Goal: Task Accomplishment & Management: Use online tool/utility

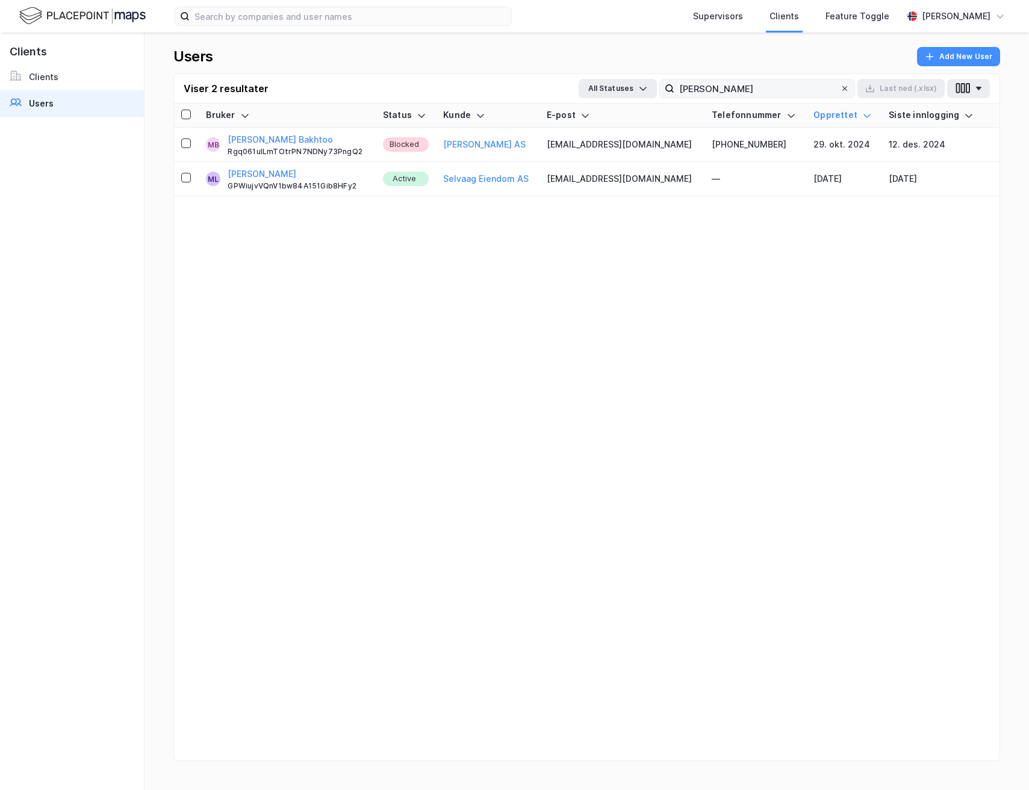
click at [847, 87] on icon at bounding box center [844, 88] width 5 height 5
click at [840, 87] on input "[PERSON_NAME]" at bounding box center [757, 88] width 166 height 18
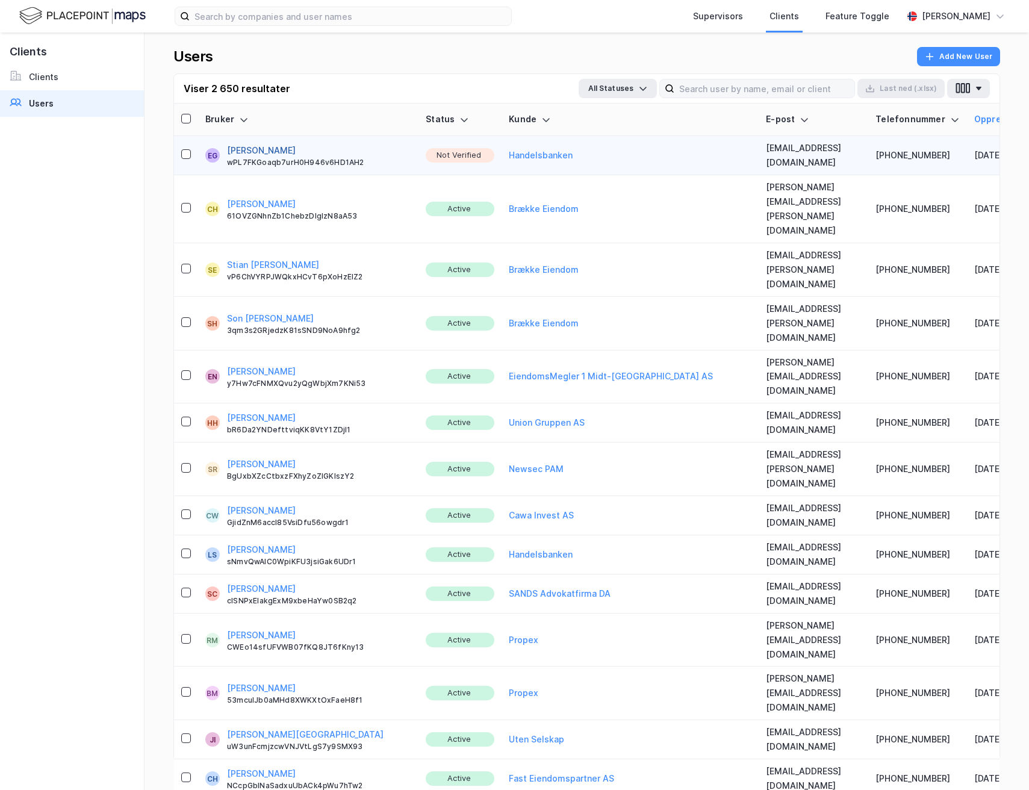
click at [296, 146] on button "Espen Ganberg-Ødegaard" at bounding box center [261, 150] width 69 height 14
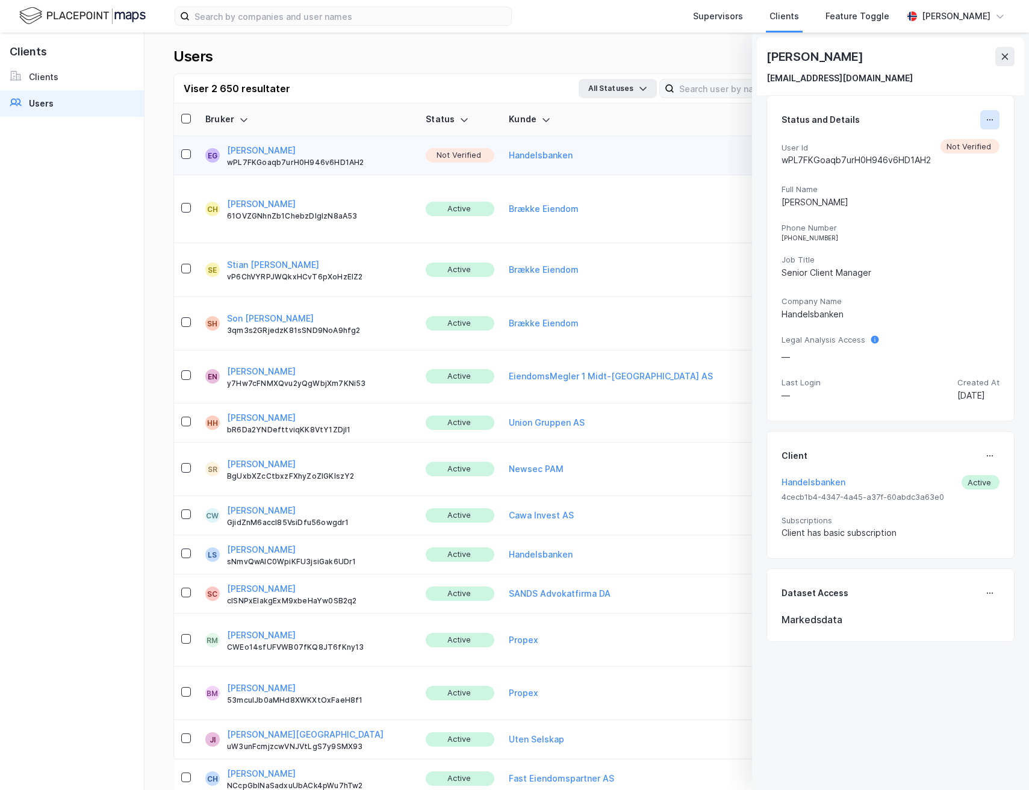
click at [985, 117] on button at bounding box center [989, 119] width 19 height 19
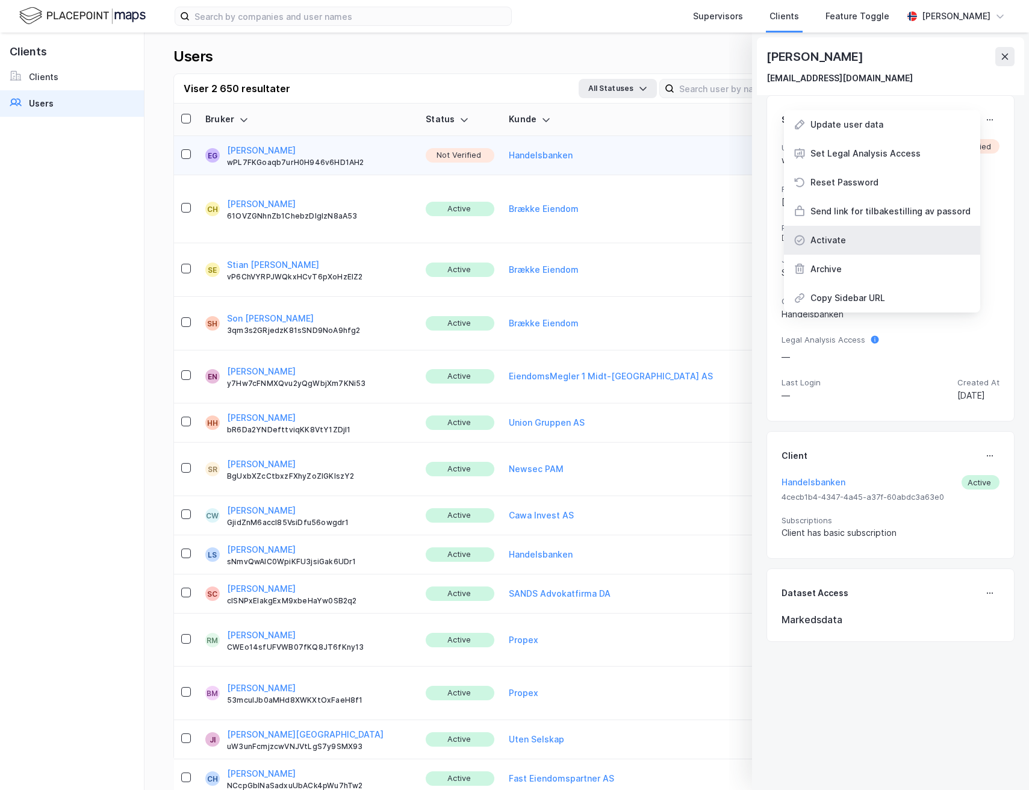
click at [843, 243] on div "Activate" at bounding box center [882, 240] width 196 height 29
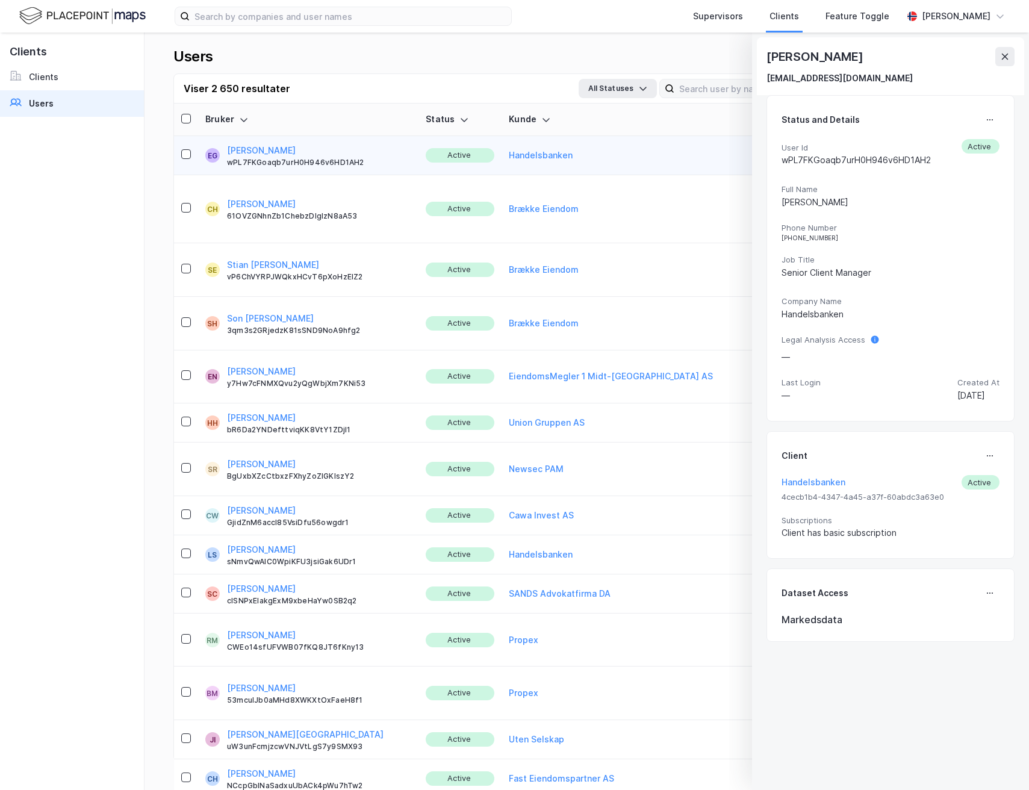
click at [1000, 52] on icon at bounding box center [1005, 57] width 10 height 10
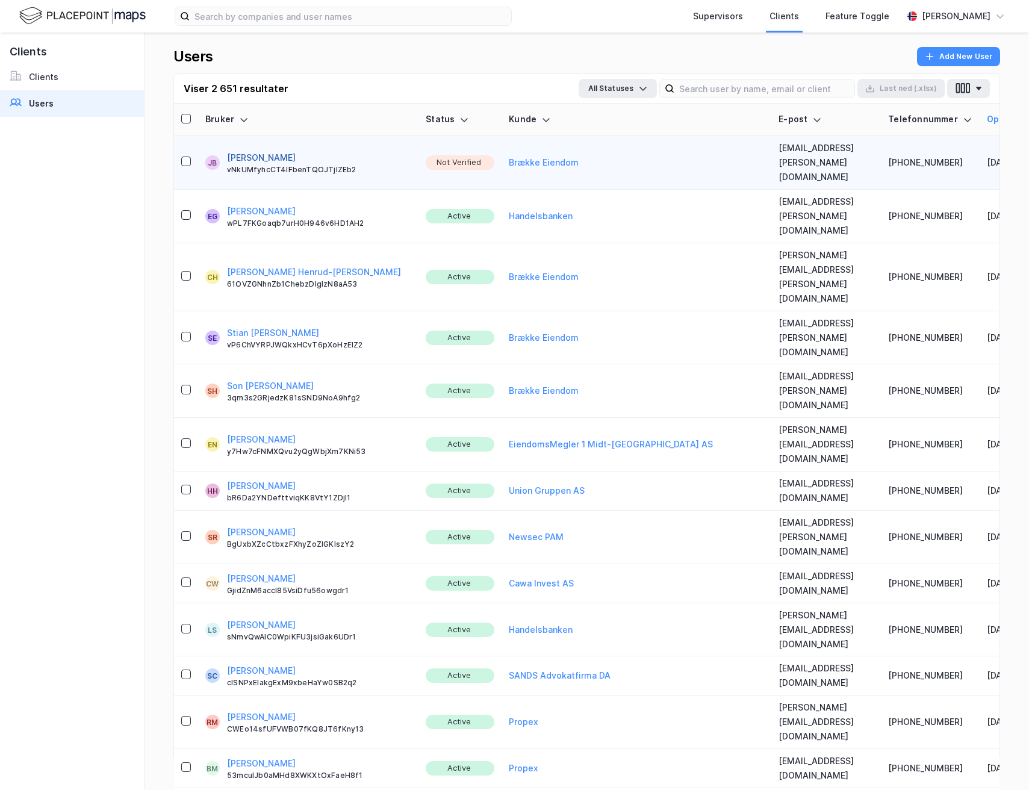
click at [265, 150] on button "[PERSON_NAME]" at bounding box center [261, 157] width 69 height 14
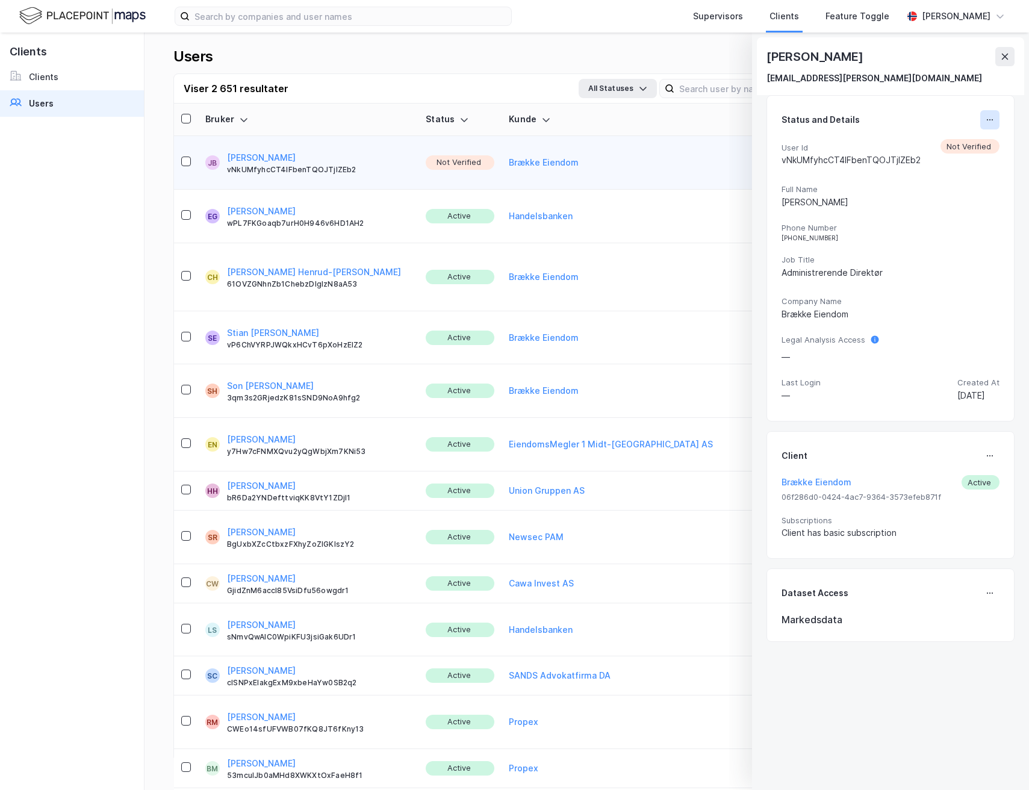
click at [981, 114] on button at bounding box center [989, 119] width 19 height 19
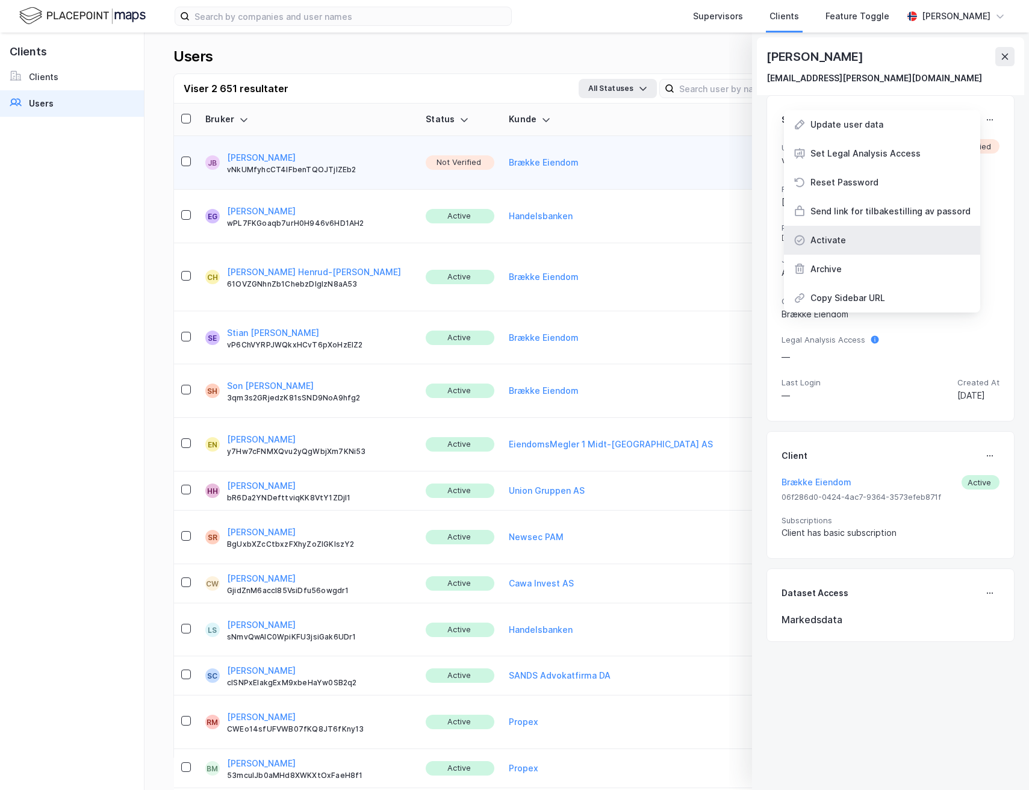
click at [843, 235] on div "Activate" at bounding box center [882, 240] width 196 height 29
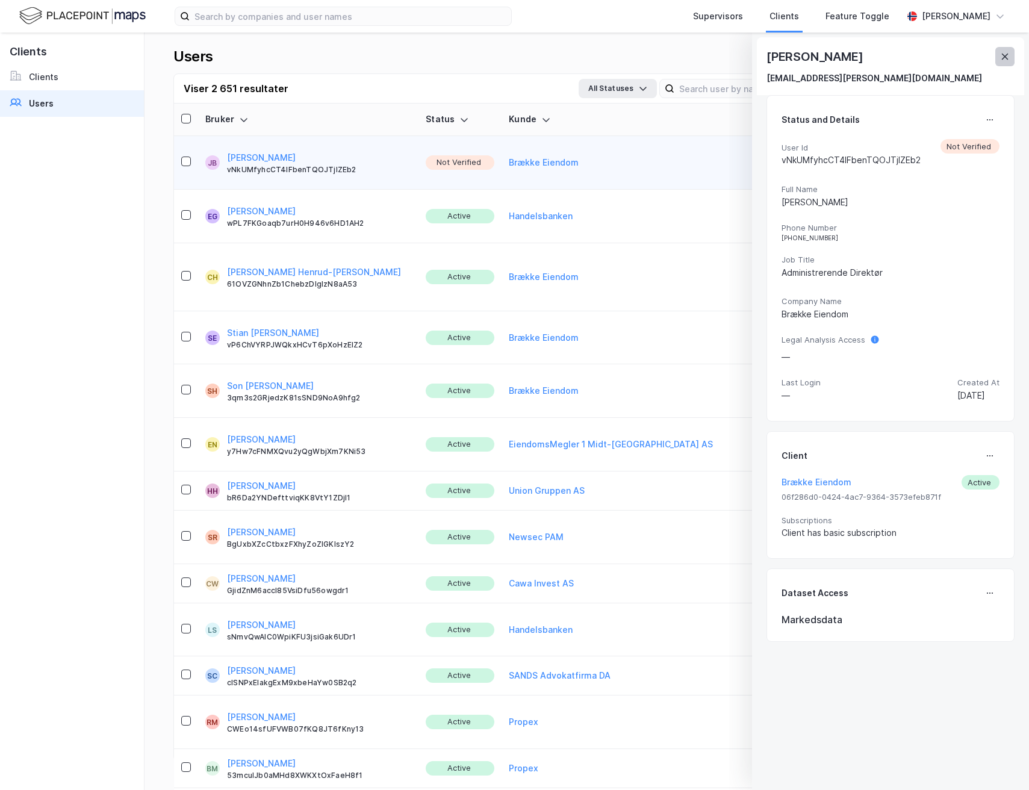
click at [1007, 57] on icon at bounding box center [1005, 57] width 10 height 10
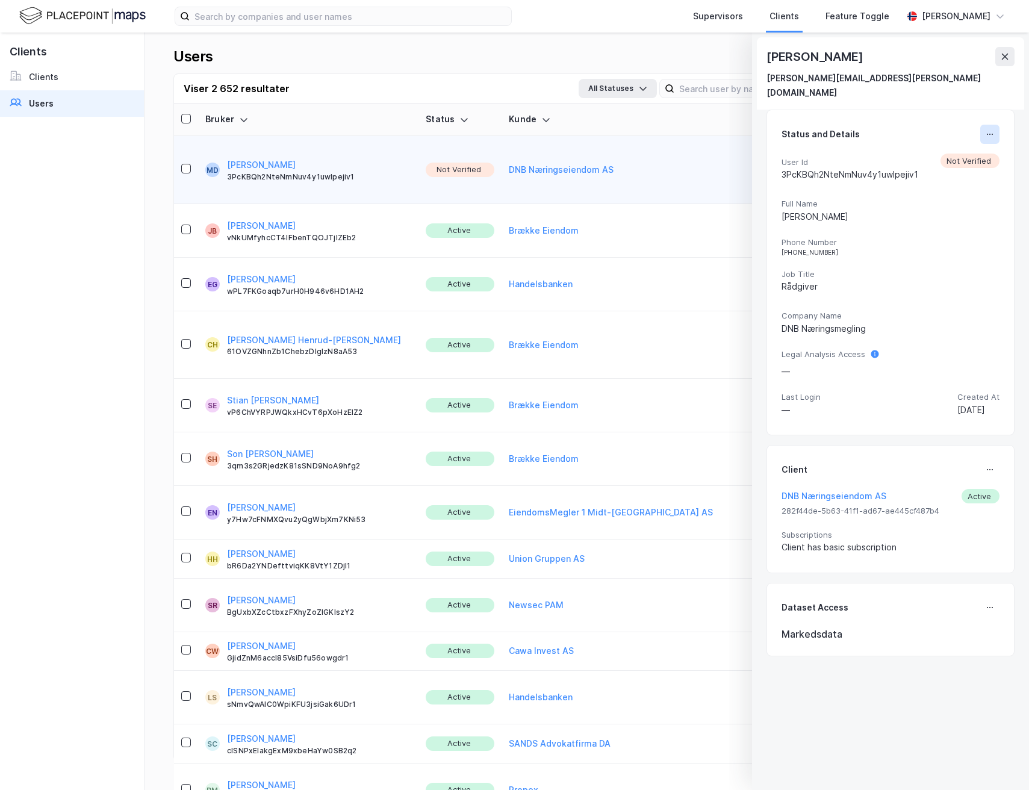
click at [980, 125] on button at bounding box center [989, 134] width 19 height 19
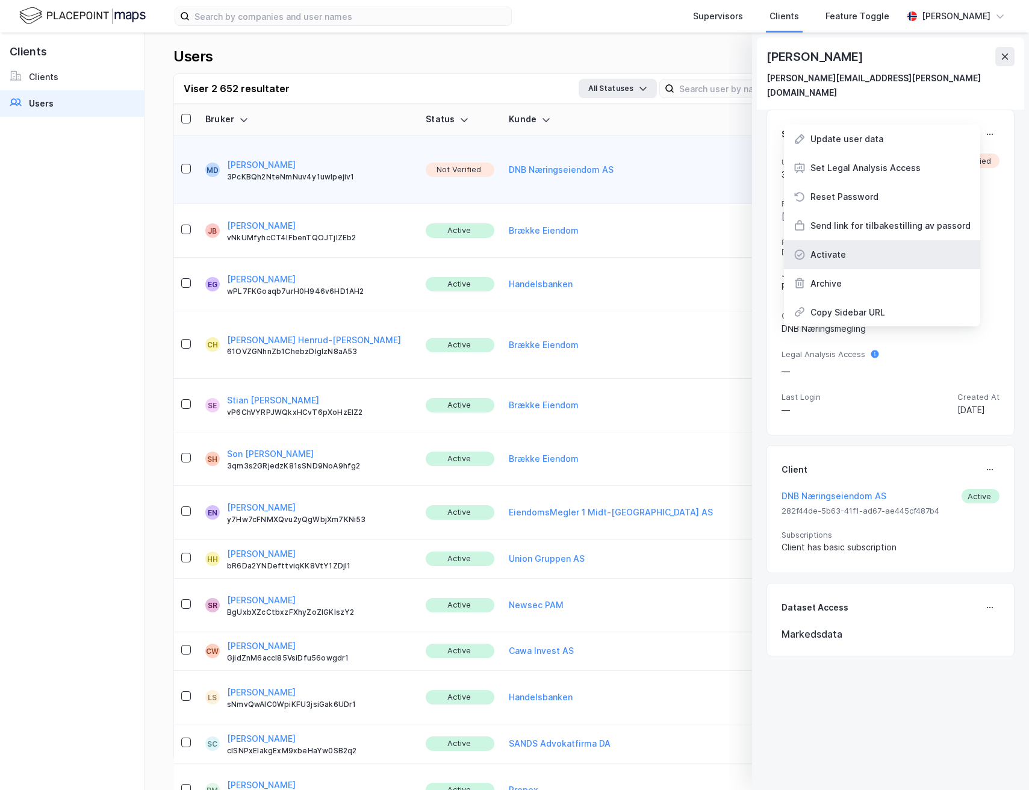
click at [855, 240] on div "Activate" at bounding box center [882, 254] width 196 height 29
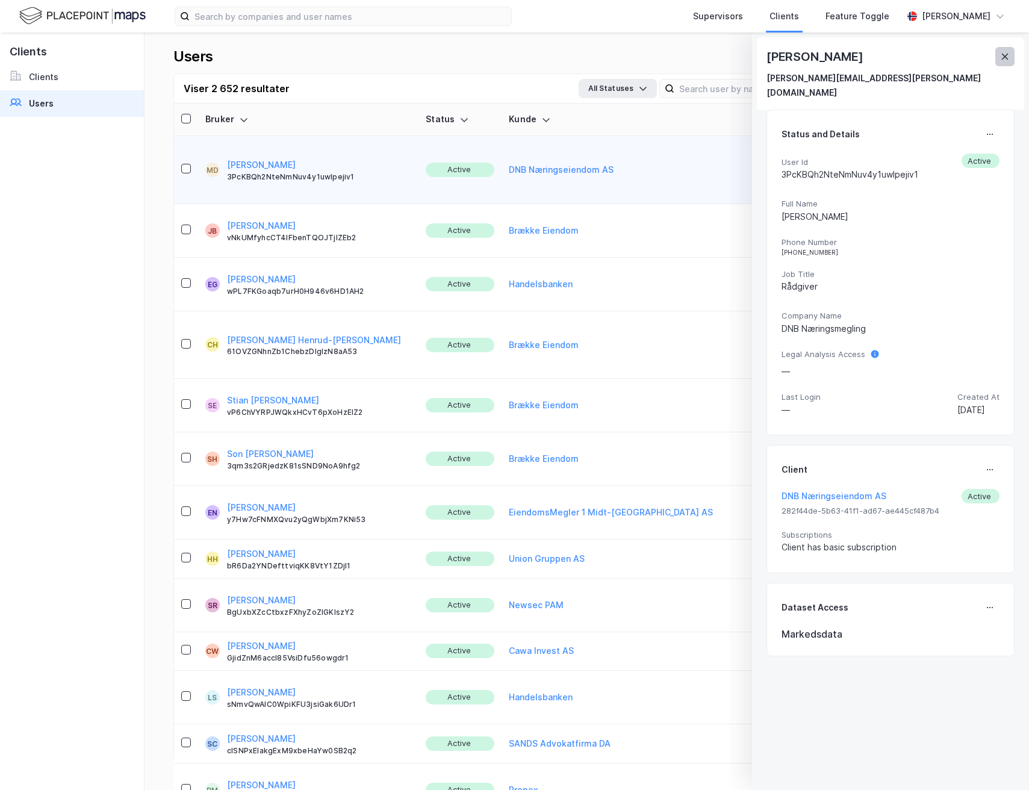
click at [1011, 61] on button at bounding box center [1004, 56] width 19 height 19
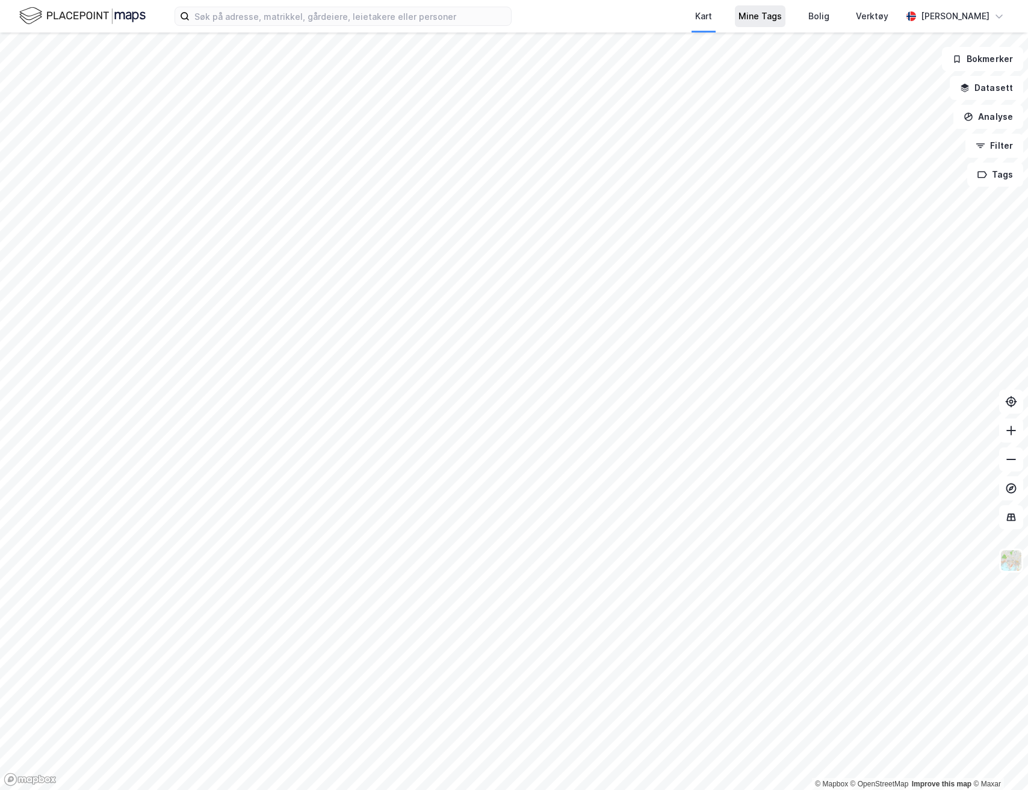
click at [767, 20] on div "Mine Tags" at bounding box center [760, 16] width 43 height 14
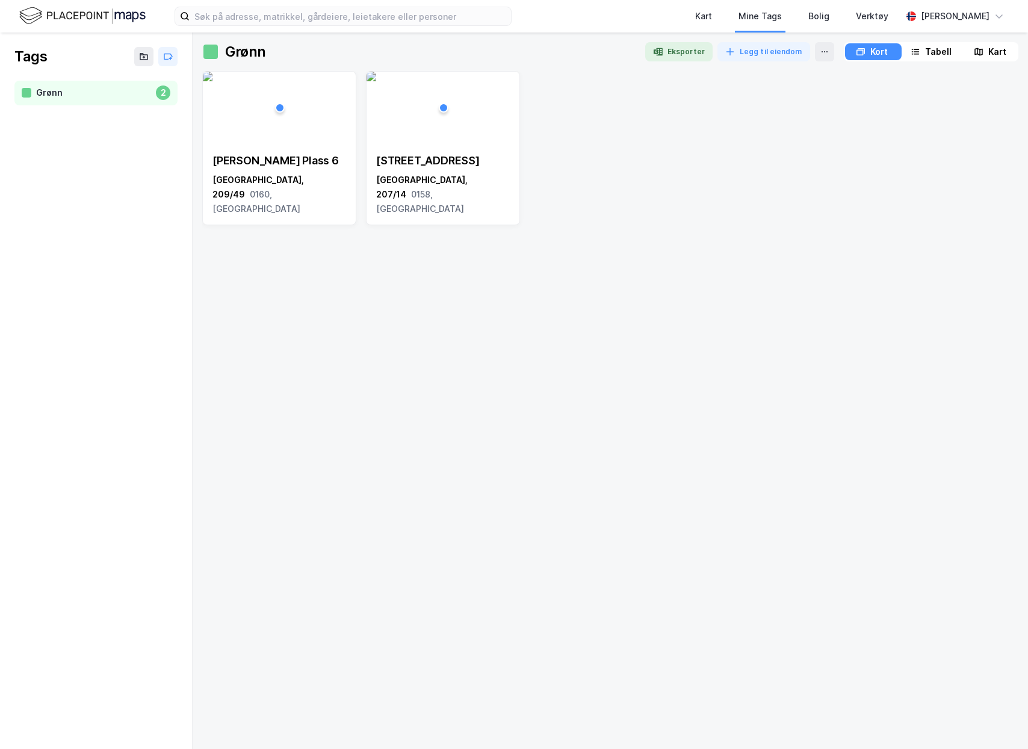
click at [92, 17] on img at bounding box center [82, 15] width 126 height 21
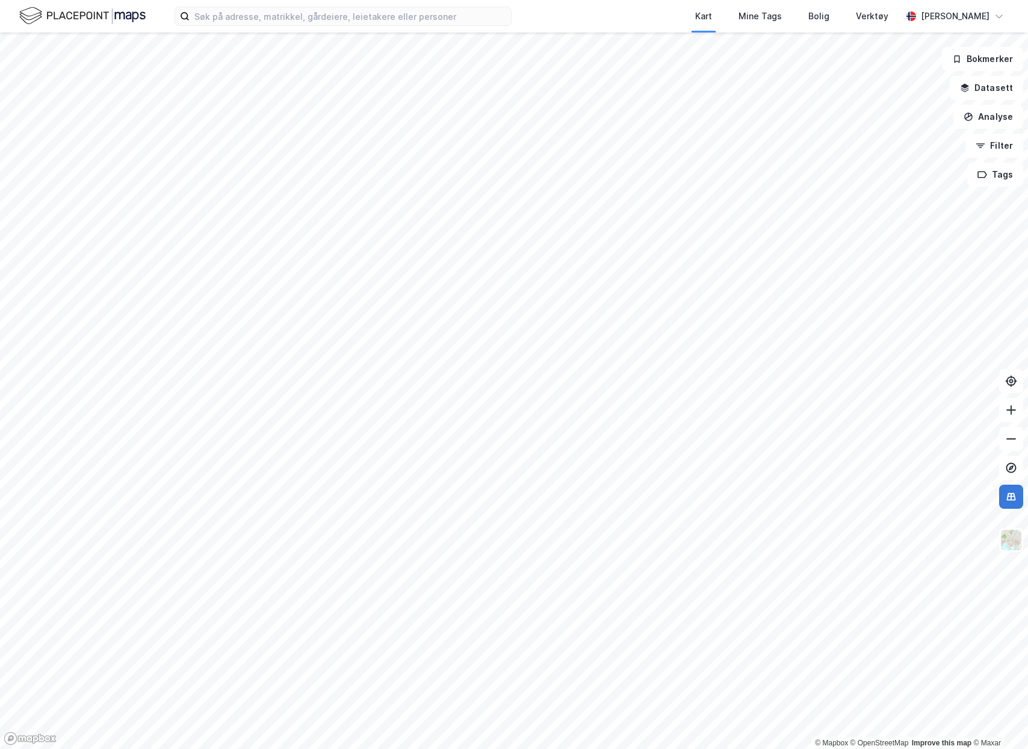
click at [1016, 492] on icon at bounding box center [1011, 497] width 12 height 12
click at [1014, 497] on icon at bounding box center [1011, 497] width 9 height 8
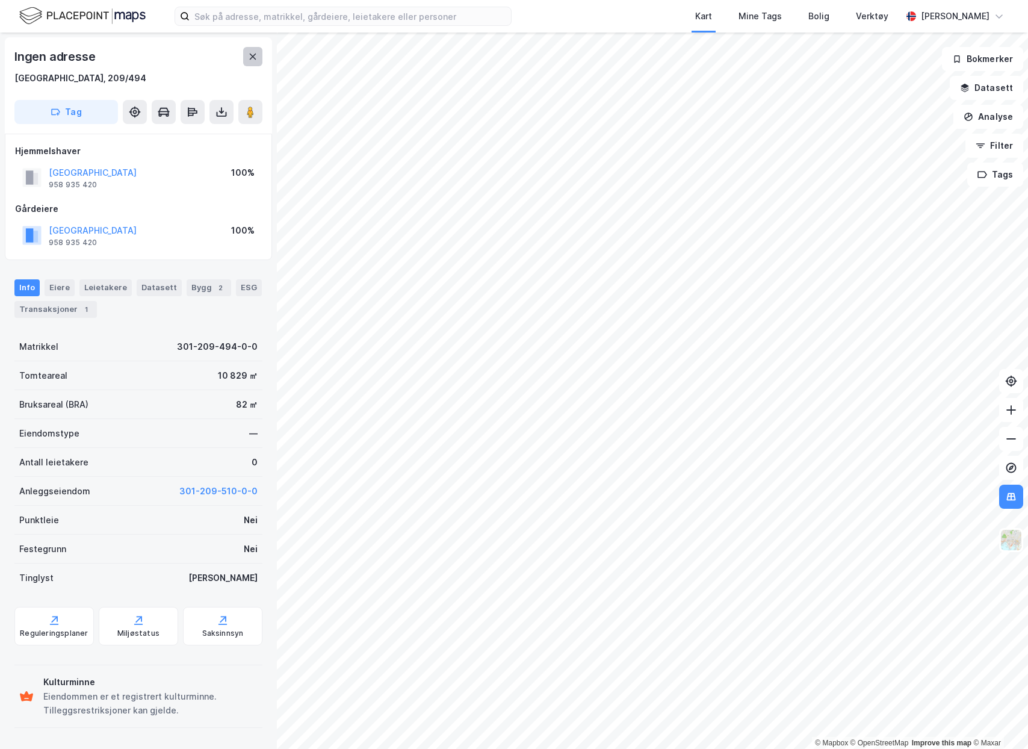
click at [257, 58] on icon at bounding box center [253, 57] width 10 height 10
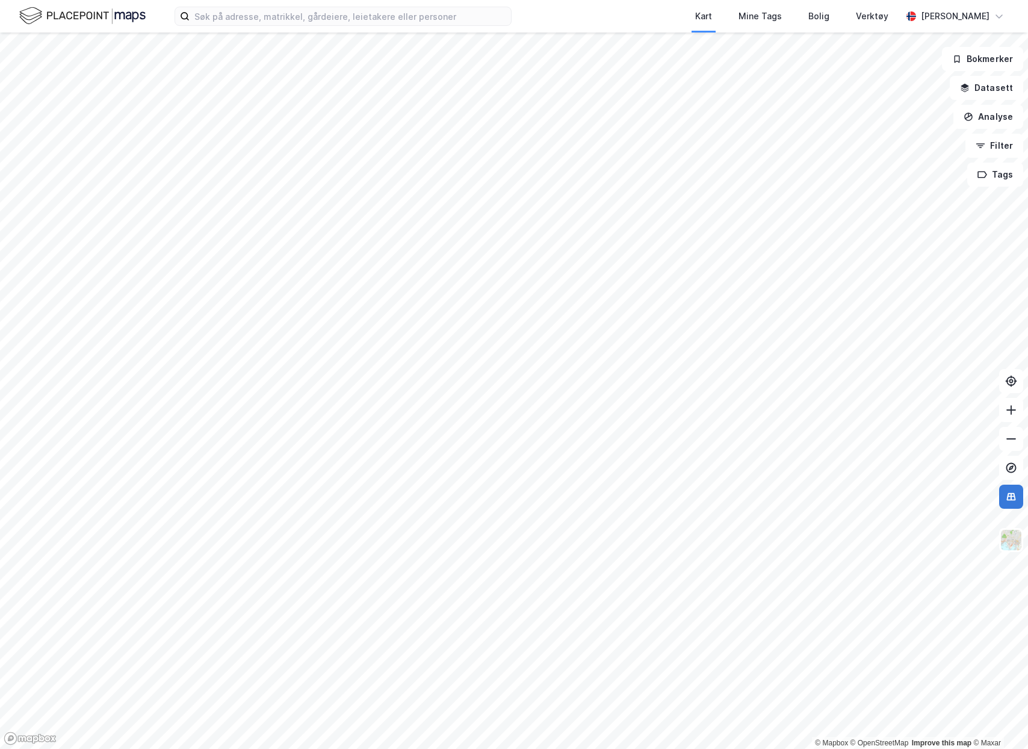
click at [1017, 504] on button at bounding box center [1011, 497] width 24 height 24
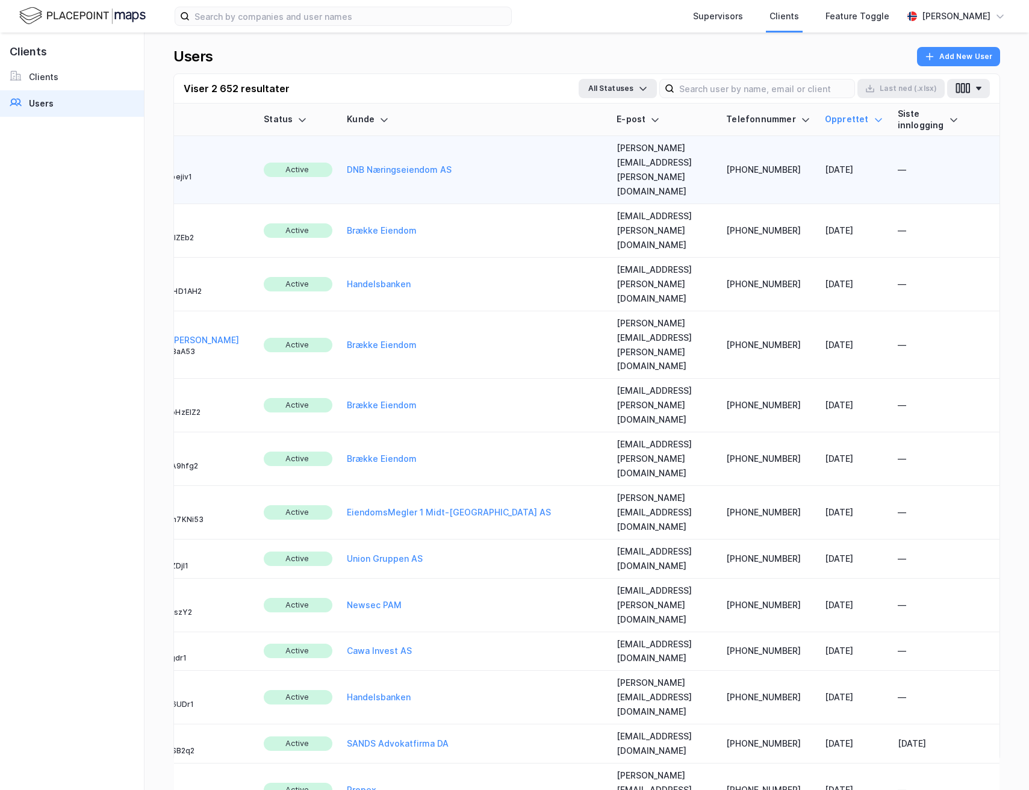
scroll to position [0, 181]
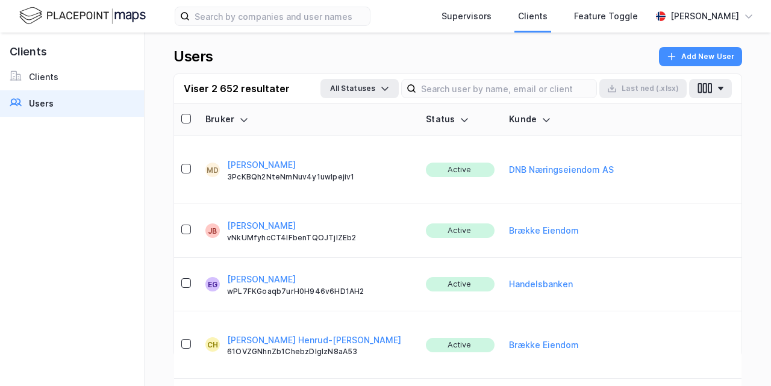
click at [122, 11] on img at bounding box center [82, 15] width 126 height 21
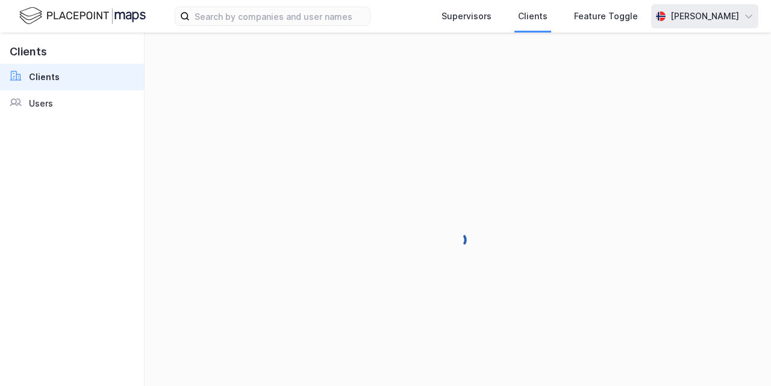
click at [680, 19] on div "[PERSON_NAME]" at bounding box center [704, 16] width 69 height 14
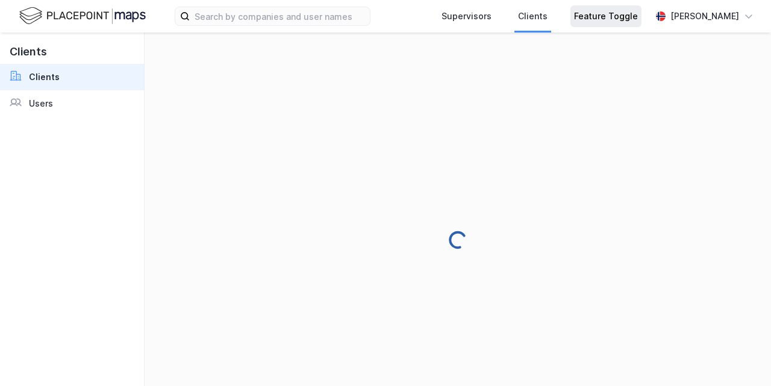
click at [570, 19] on div "Feature Toggle" at bounding box center [605, 16] width 71 height 22
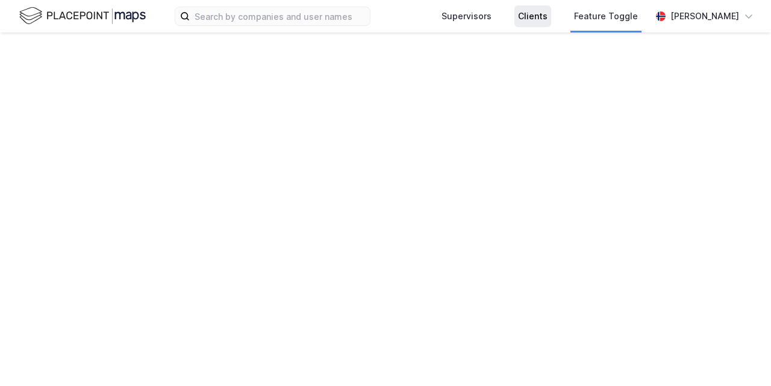
click at [519, 16] on div "Clients" at bounding box center [532, 16] width 29 height 14
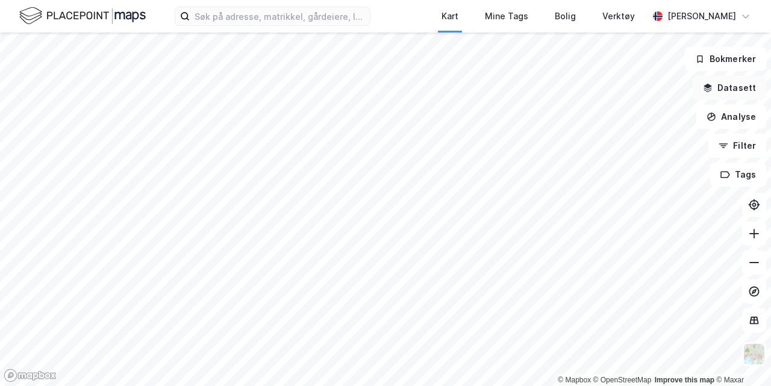
click at [737, 90] on button "Datasett" at bounding box center [728, 88] width 73 height 24
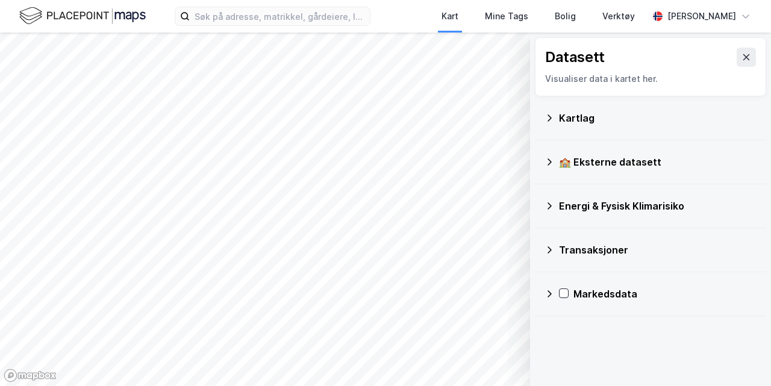
click at [632, 123] on div "Kartlag" at bounding box center [657, 118] width 197 height 14
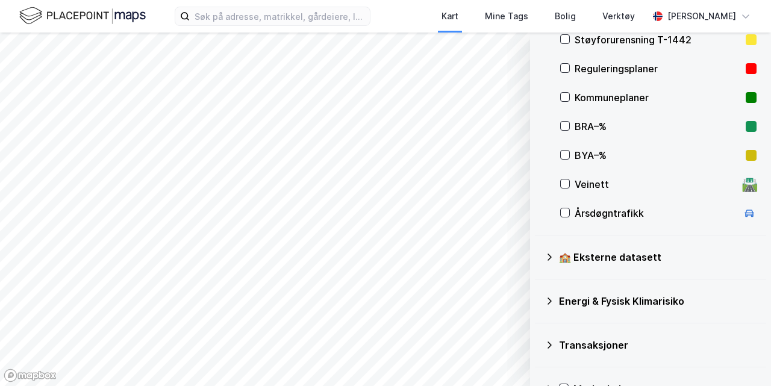
scroll to position [282, 0]
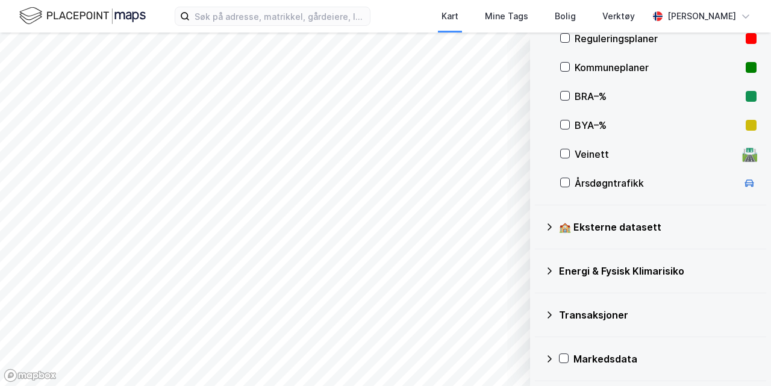
click at [594, 232] on div "🏫 Eksterne datasett" at bounding box center [657, 227] width 197 height 14
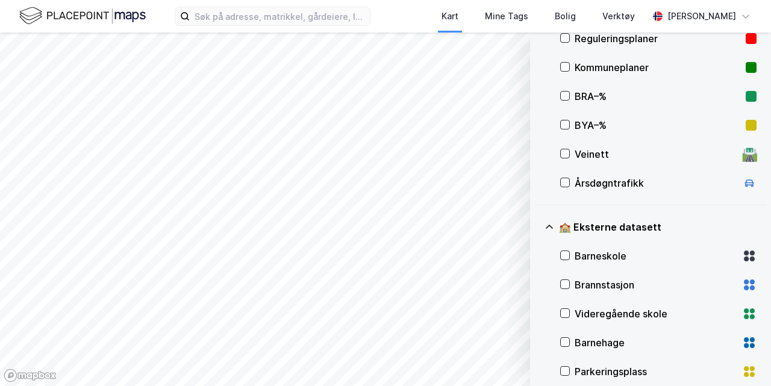
click at [596, 227] on div "🏫 Eksterne datasett" at bounding box center [657, 227] width 197 height 14
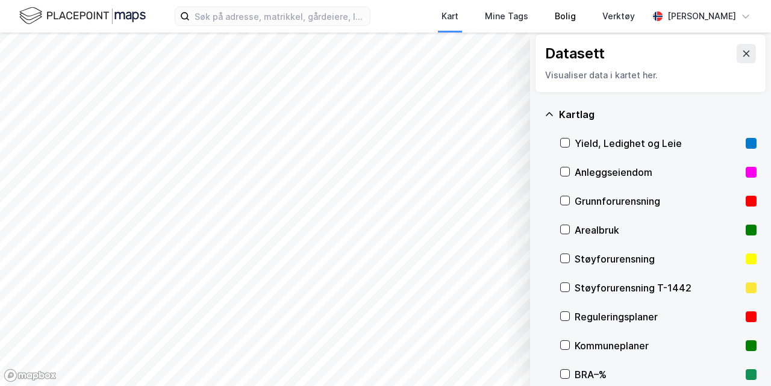
scroll to position [0, 0]
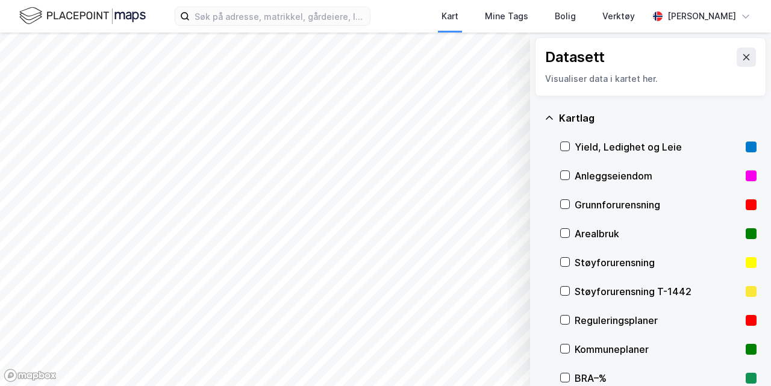
click at [596, 234] on div "Arealbruk" at bounding box center [657, 233] width 166 height 14
click at [494, 352] on button "Vis" at bounding box center [468, 354] width 100 height 19
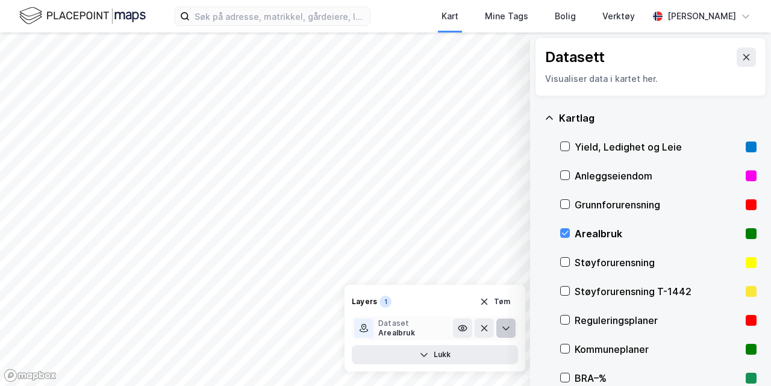
click at [512, 330] on button at bounding box center [505, 327] width 19 height 19
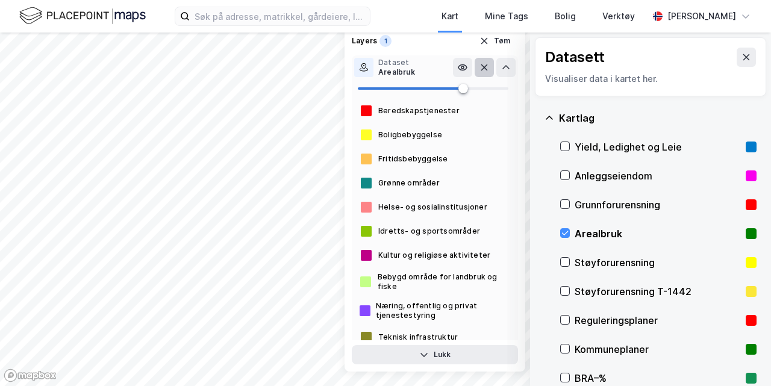
click at [479, 69] on icon at bounding box center [484, 68] width 10 height 10
